Goal: Task Accomplishment & Management: Manage account settings

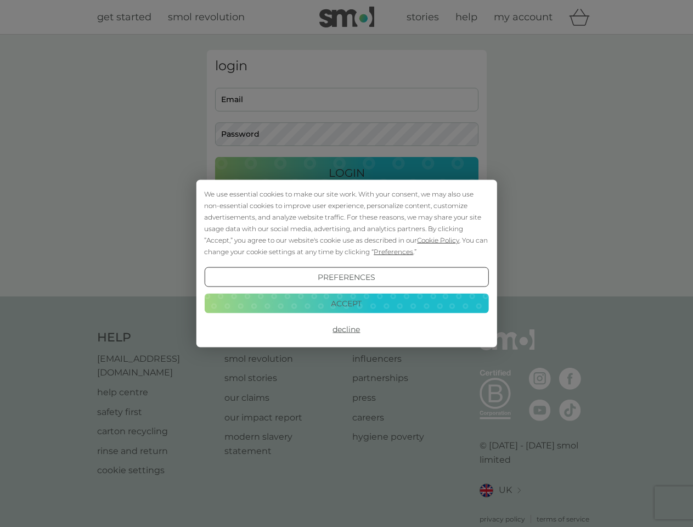
click at [438, 240] on span "Cookie Policy" at bounding box center [438, 240] width 42 height 8
click at [392, 251] on div "login Email Password Login ● ● ● ● ● ● ● ● ● ● ● ● ● ● ● ● ● ● ● ● ● ● ● ● ● ● …" at bounding box center [347, 165] width 280 height 231
click at [346, 277] on div "login Email Password Login ● ● ● ● ● ● ● ● ● ● ● ● ● ● ● ● ● ● ● ● ● ● ● ● ● ● …" at bounding box center [347, 165] width 280 height 231
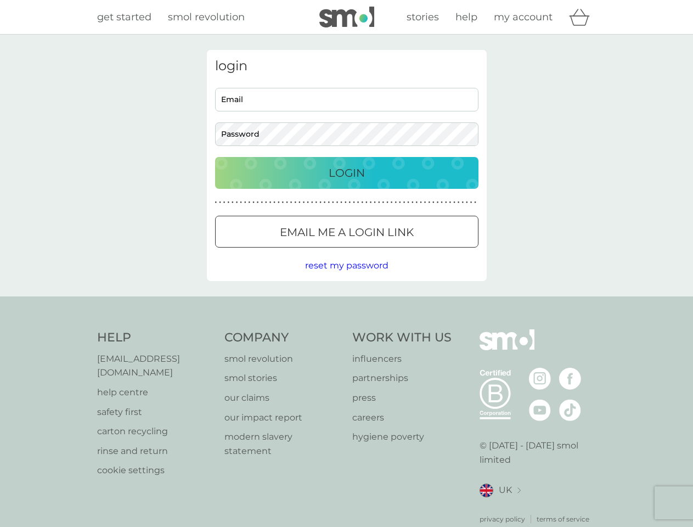
click at [346, 329] on div "Help [EMAIL_ADDRESS][DOMAIN_NAME] help centre safety first carton recycling rin…" at bounding box center [346, 426] width 499 height 195
click at [346, 303] on div "Help [EMAIL_ADDRESS][DOMAIN_NAME] help centre safety first carton recycling rin…" at bounding box center [346, 426] width 693 height 261
